Goal: Information Seeking & Learning: Learn about a topic

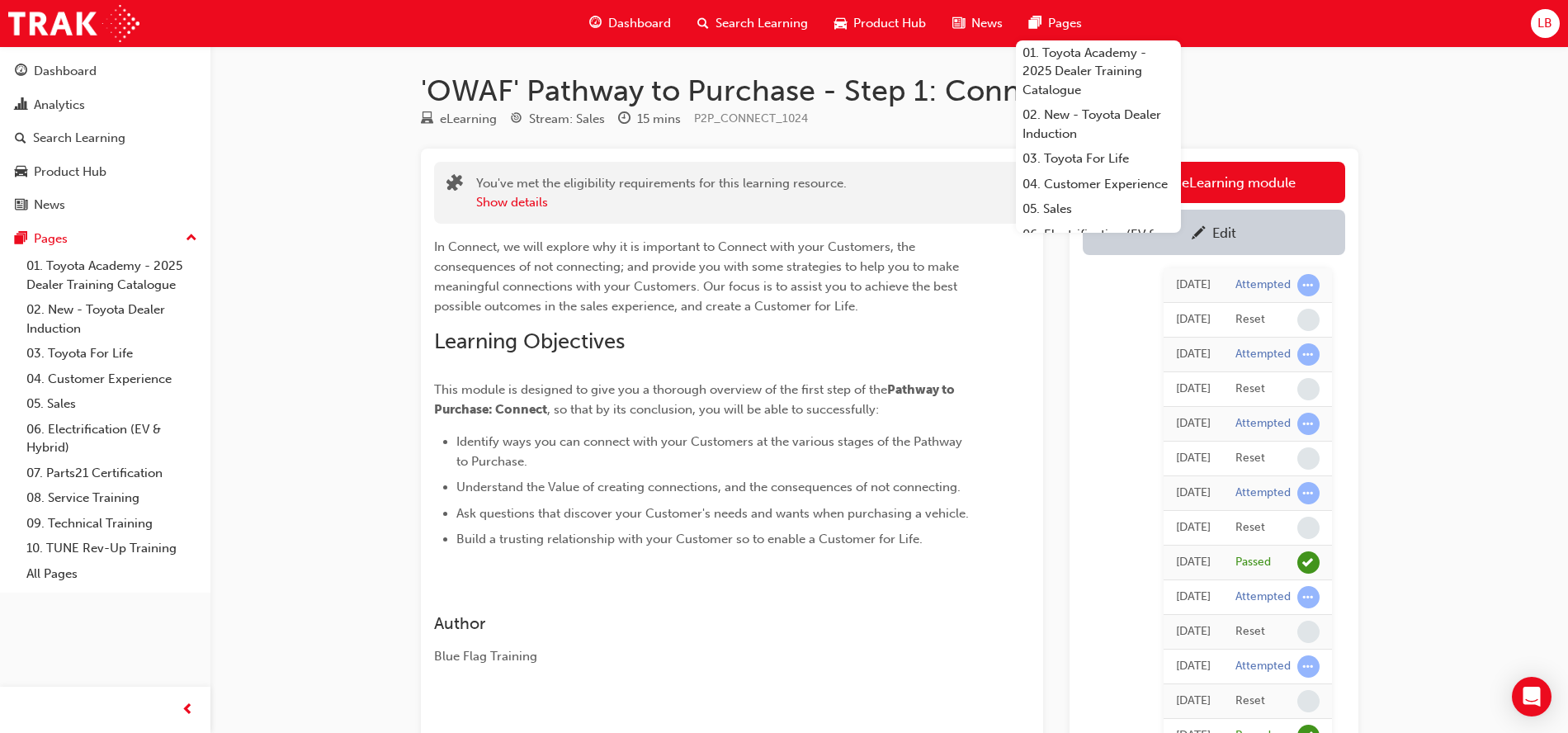
click at [1282, 549] on td "Passed" at bounding box center [1277, 563] width 109 height 35
click at [1489, 445] on div "'OWAF' Pathway to Purchase - Step 1: Connect eLearning Stream: Sales 15 mins P2…" at bounding box center [784, 685] width 1568 height 1372
click at [1431, 71] on div "'OWAF' Pathway to Purchase - Step 1: Connect eLearning Stream: Sales 15 mins P2…" at bounding box center [784, 685] width 1568 height 1372
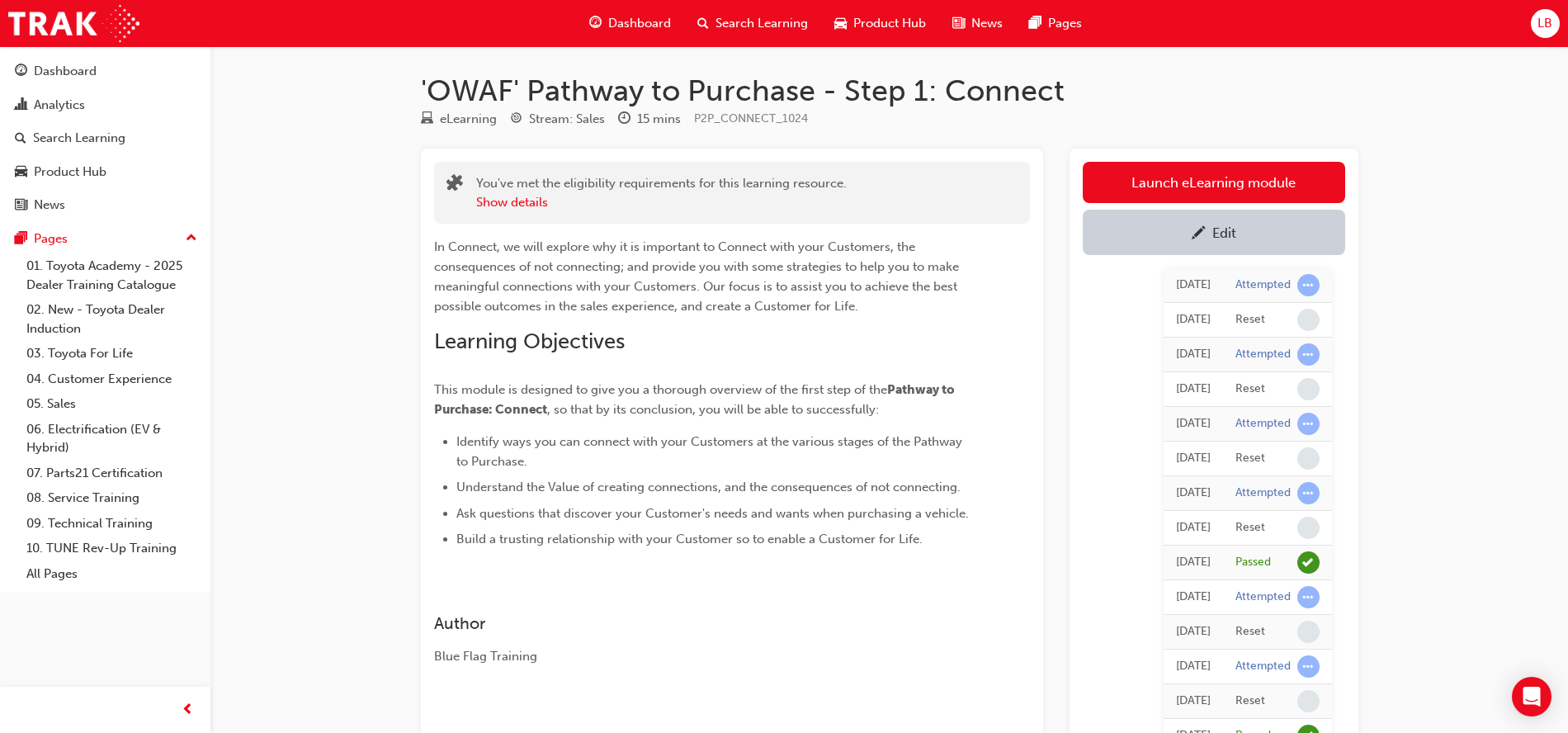
click at [290, 202] on div "'OWAF' Pathway to Purchase - Step 1: Connect eLearning Stream: Sales 15 mins P2…" at bounding box center [784, 685] width 1568 height 1372
click at [356, 109] on div "'OWAF' Pathway to Purchase - Step 1: Connect eLearning Stream: Sales 15 mins P2…" at bounding box center [784, 685] width 1568 height 1372
click at [110, 21] on img at bounding box center [73, 23] width 131 height 38
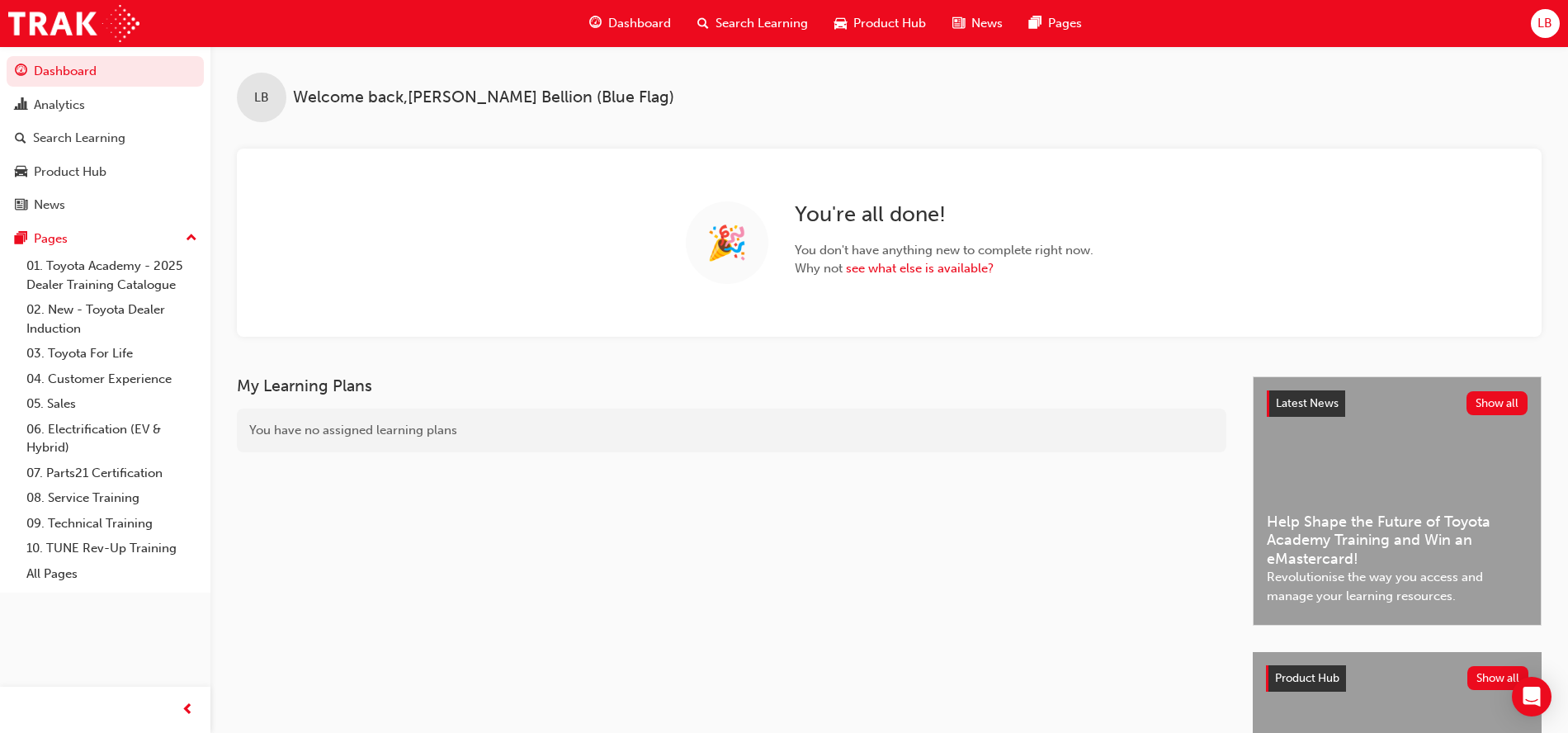
drag, startPoint x: 897, startPoint y: 520, endPoint x: 264, endPoint y: 257, distance: 685.5
click at [896, 518] on div "My Learning Plans You have no assigned learning plans" at bounding box center [745, 631] width 1015 height 512
